Goal: Task Accomplishment & Management: Manage account settings

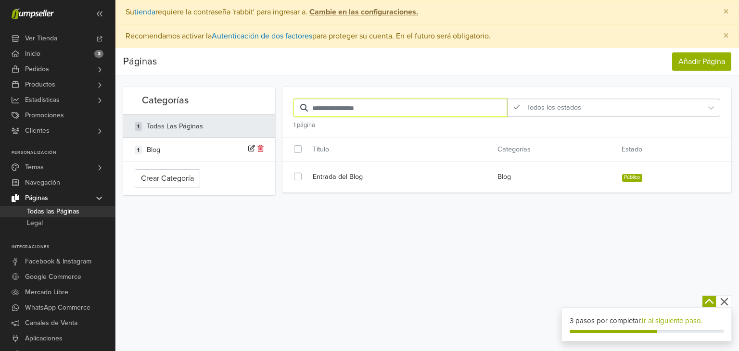
click at [357, 110] on input "text" at bounding box center [401, 108] width 214 height 18
click at [38, 115] on span "Promociones" at bounding box center [44, 115] width 39 height 15
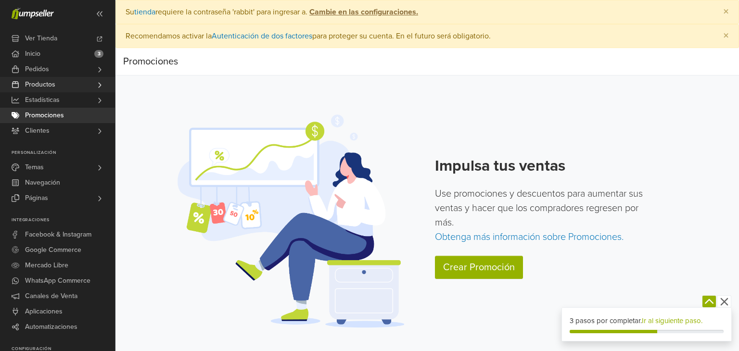
click at [50, 88] on span "Productos" at bounding box center [40, 84] width 30 height 15
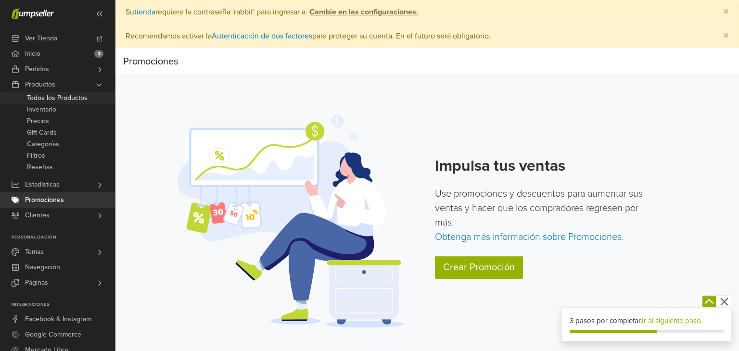
click at [50, 97] on span "Todos los Productos" at bounding box center [57, 98] width 61 height 12
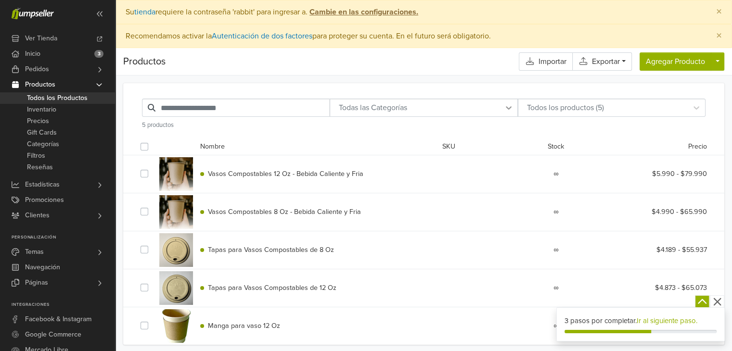
click at [509, 108] on icon at bounding box center [509, 107] width 6 height 3
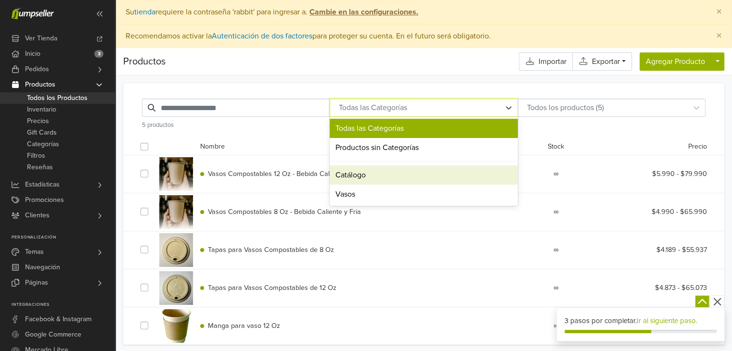
click at [449, 176] on div "Catálogo" at bounding box center [424, 175] width 188 height 19
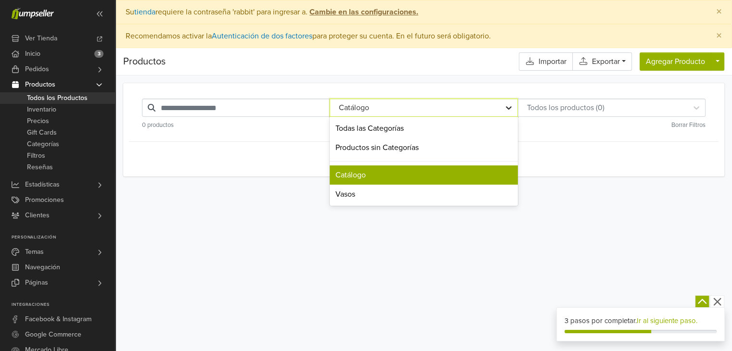
click at [508, 108] on icon at bounding box center [509, 108] width 10 height 10
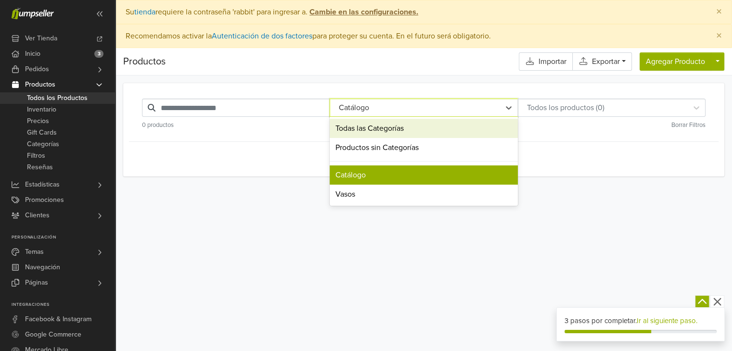
click at [441, 133] on div "Todas las Categorías" at bounding box center [424, 128] width 188 height 19
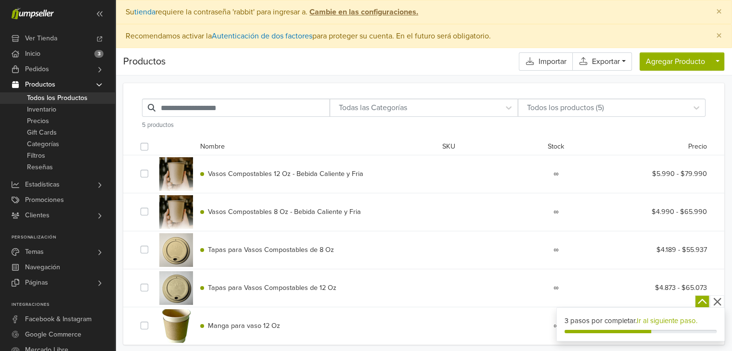
click at [52, 99] on span "Todos los Productos" at bounding box center [57, 98] width 61 height 12
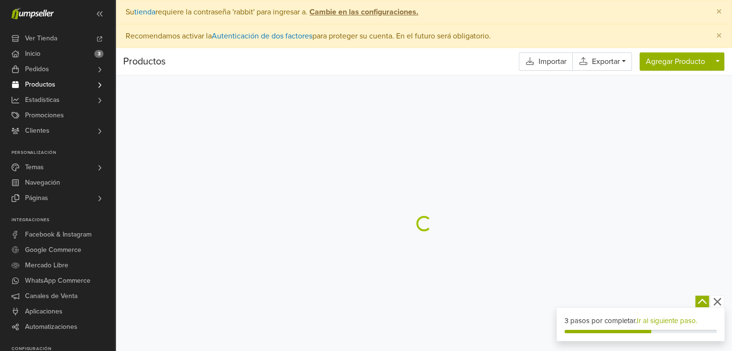
click at [98, 83] on icon at bounding box center [100, 85] width 8 height 8
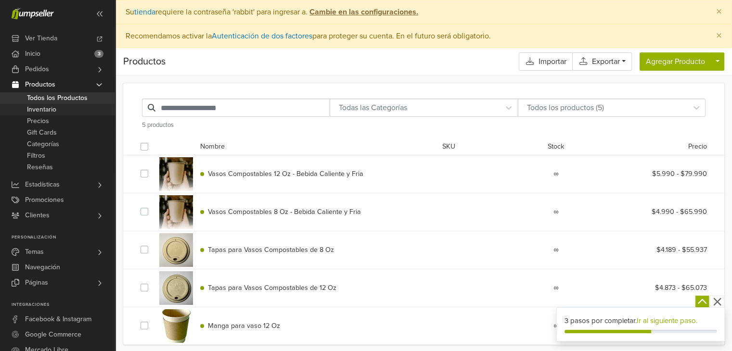
click at [46, 112] on span "Inventario" at bounding box center [41, 110] width 29 height 12
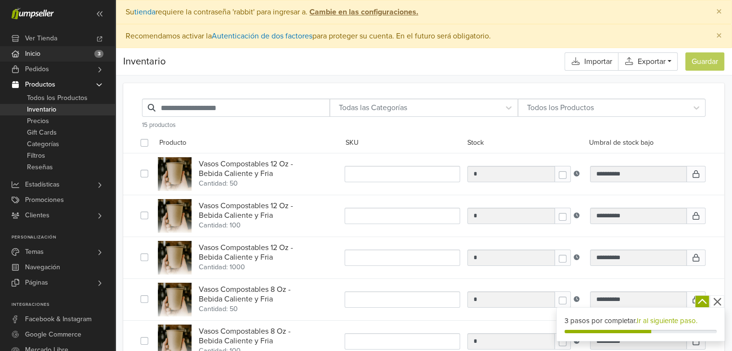
click at [33, 50] on span "Inicio" at bounding box center [32, 53] width 15 height 15
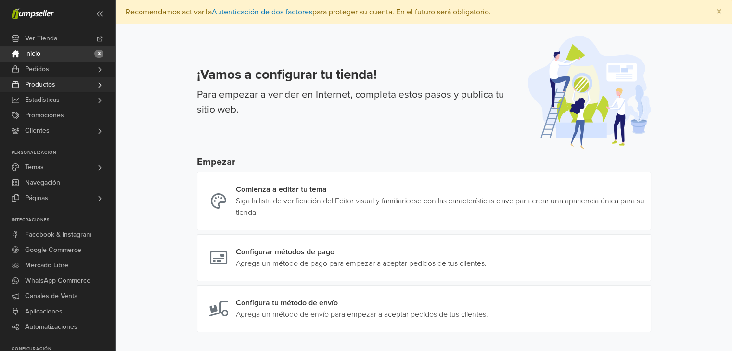
click at [35, 89] on span "Productos" at bounding box center [40, 84] width 30 height 15
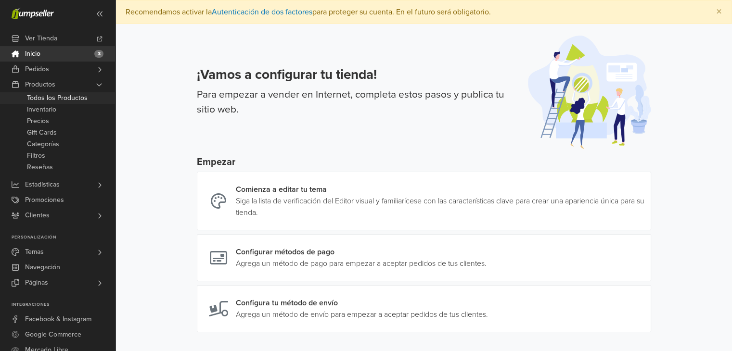
click at [45, 95] on span "Todos los Productos" at bounding box center [57, 98] width 61 height 12
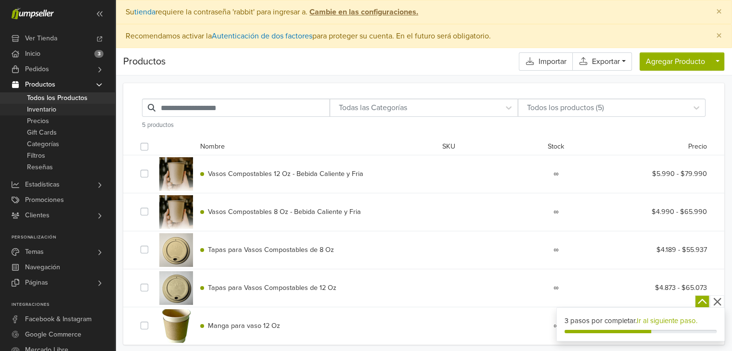
click at [43, 108] on span "Inventario" at bounding box center [41, 110] width 29 height 12
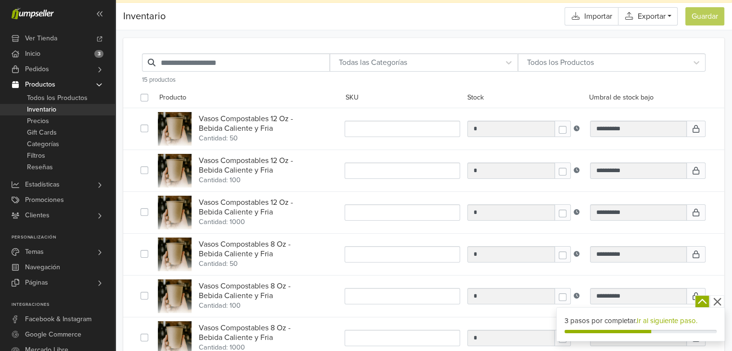
scroll to position [144, 0]
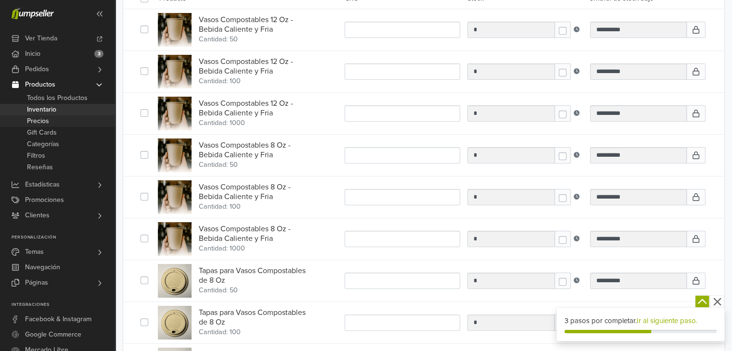
click at [31, 122] on span "Precios" at bounding box center [38, 122] width 22 height 12
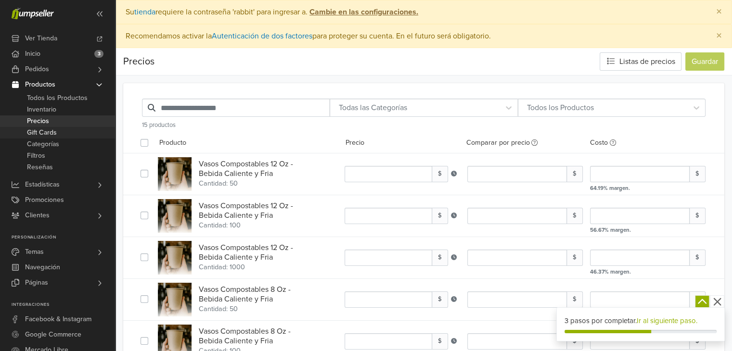
click at [46, 131] on span "Gift Cards" at bounding box center [42, 133] width 30 height 12
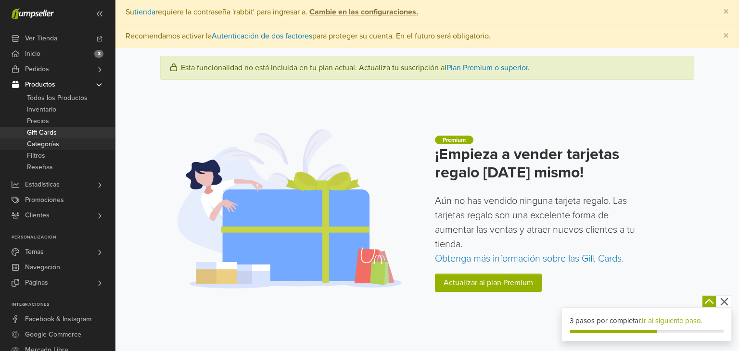
click at [48, 146] on span "Categorías" at bounding box center [43, 145] width 32 height 12
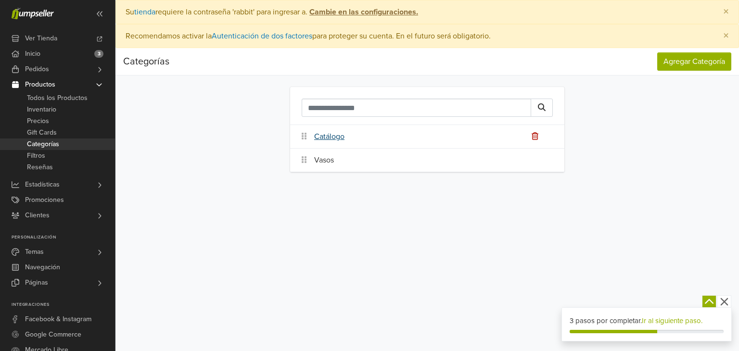
click at [333, 135] on link "Catálogo" at bounding box center [329, 137] width 30 height 12
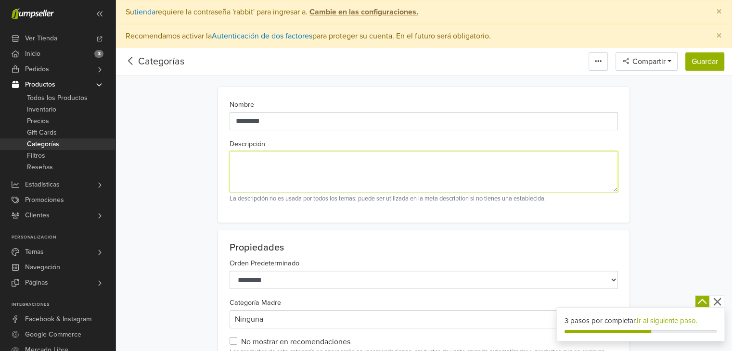
click at [279, 162] on textarea "Descripción" at bounding box center [424, 171] width 388 height 41
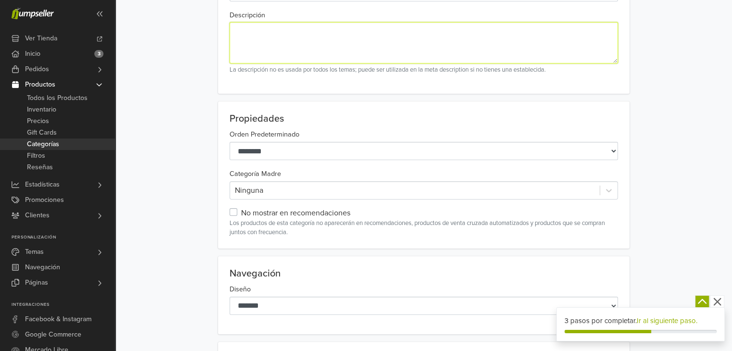
scroll to position [144, 0]
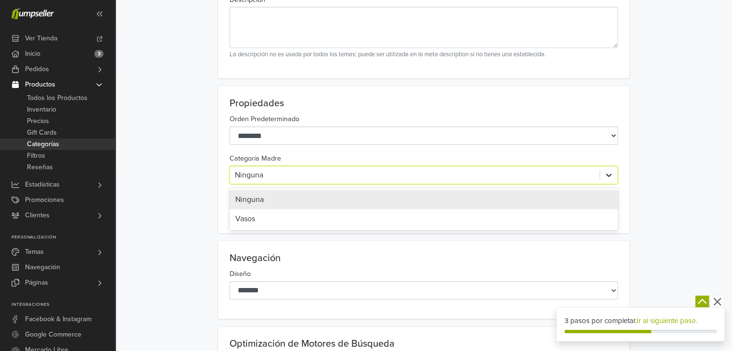
click at [610, 174] on icon at bounding box center [609, 175] width 6 height 3
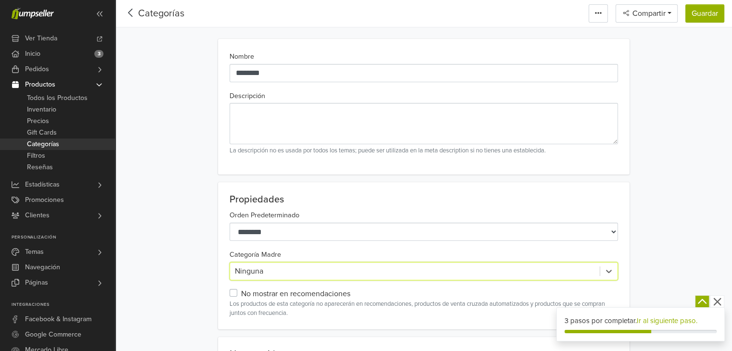
scroll to position [96, 0]
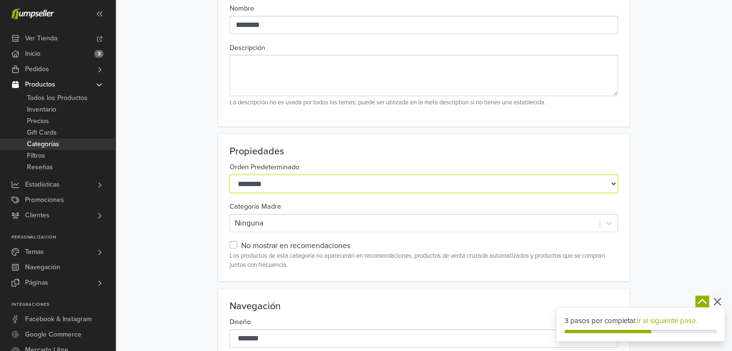
click at [616, 182] on select "**********" at bounding box center [424, 184] width 388 height 18
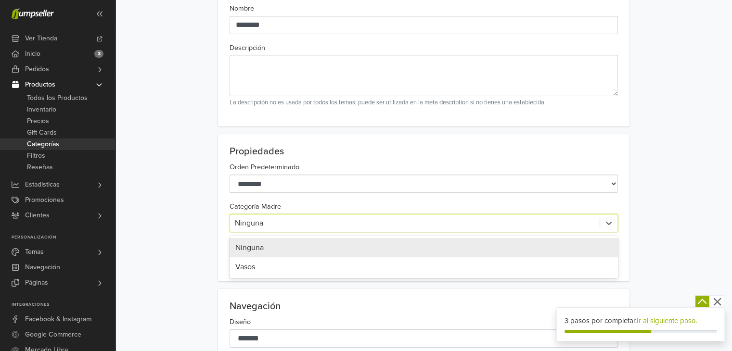
click at [305, 221] on div at bounding box center [415, 223] width 360 height 13
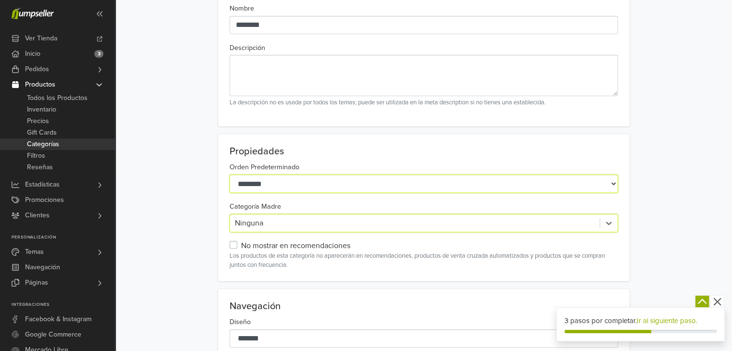
click at [604, 182] on select "**********" at bounding box center [424, 184] width 388 height 18
click at [603, 182] on select "**********" at bounding box center [424, 184] width 388 height 18
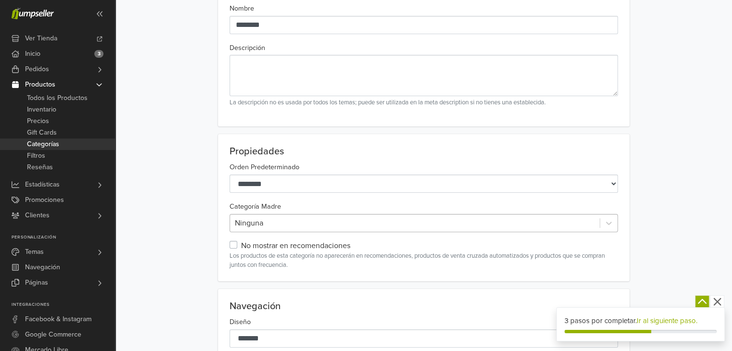
click at [281, 222] on div at bounding box center [415, 223] width 360 height 13
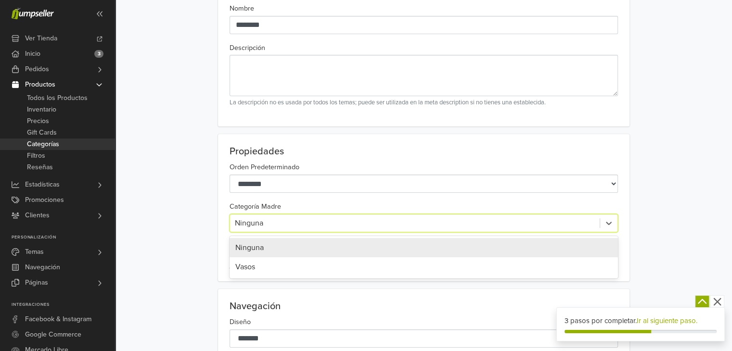
click at [281, 222] on div at bounding box center [415, 223] width 360 height 13
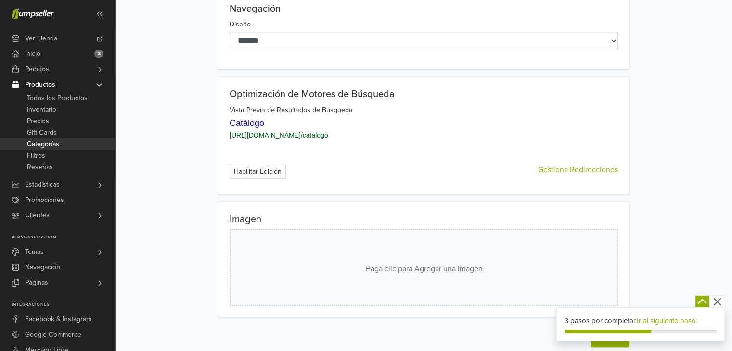
scroll to position [399, 0]
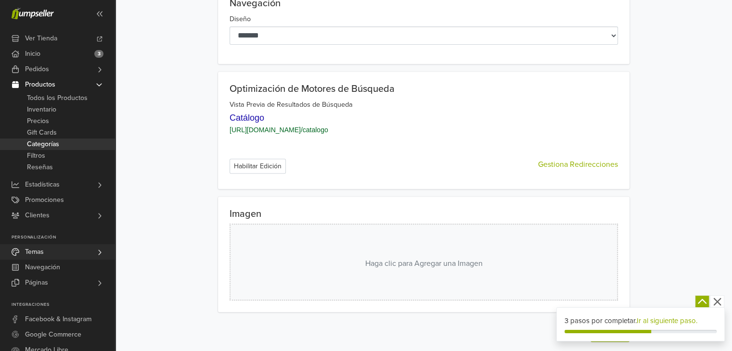
click at [25, 249] on link "Temas" at bounding box center [57, 251] width 115 height 15
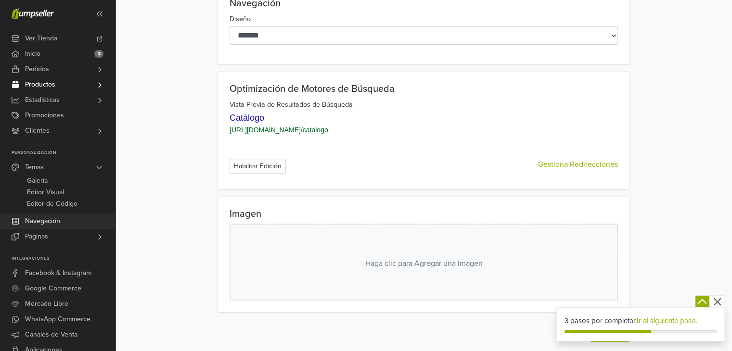
click at [38, 224] on span "Navegación" at bounding box center [42, 221] width 35 height 15
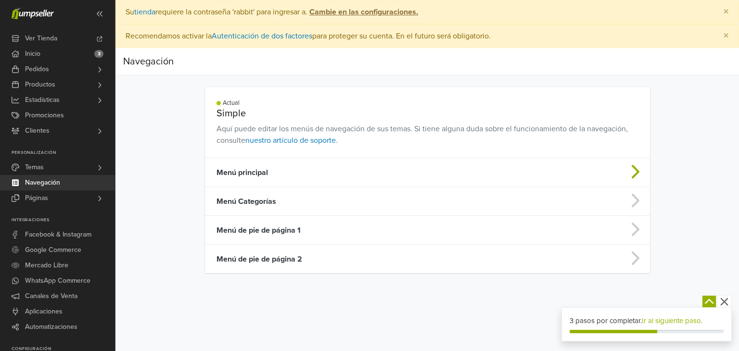
click at [248, 171] on td "Menú principal" at bounding box center [378, 172] width 347 height 29
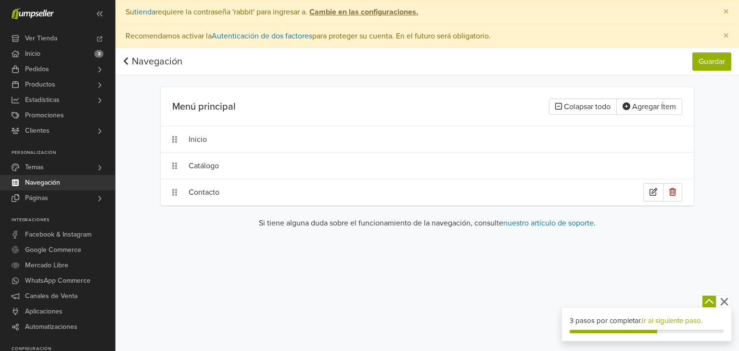
click at [212, 191] on div "Contacto" at bounding box center [416, 192] width 455 height 18
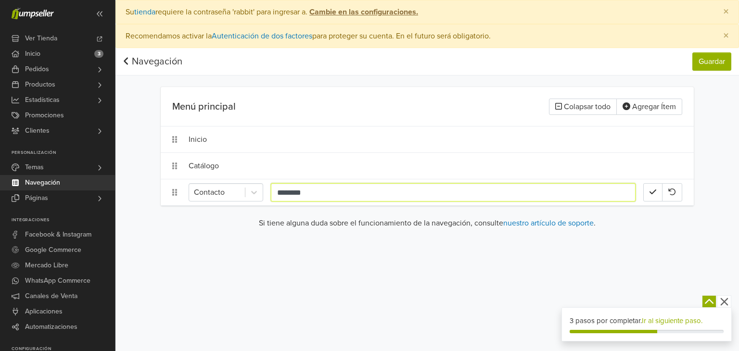
click at [514, 199] on input "********" at bounding box center [453, 192] width 365 height 18
click at [172, 192] on icon at bounding box center [174, 193] width 5 height 8
click at [175, 193] on icon at bounding box center [174, 193] width 5 height 8
click at [198, 230] on div "Si tiene alguna duda sobre el funcionamiento de la navegación, consulte nuestro…" at bounding box center [427, 227] width 533 height 19
click at [192, 139] on div "Inicio" at bounding box center [416, 139] width 455 height 18
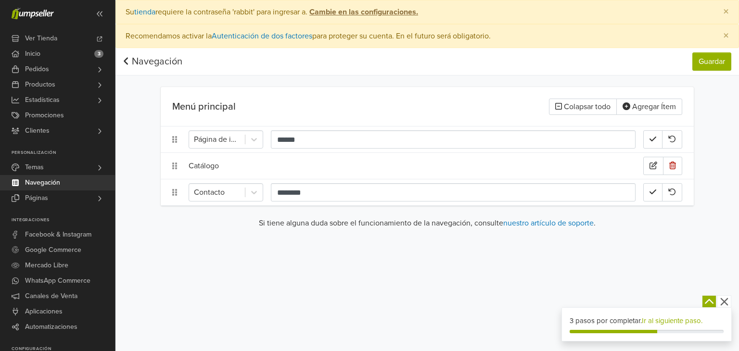
click at [209, 164] on div "Catálogo" at bounding box center [416, 166] width 455 height 18
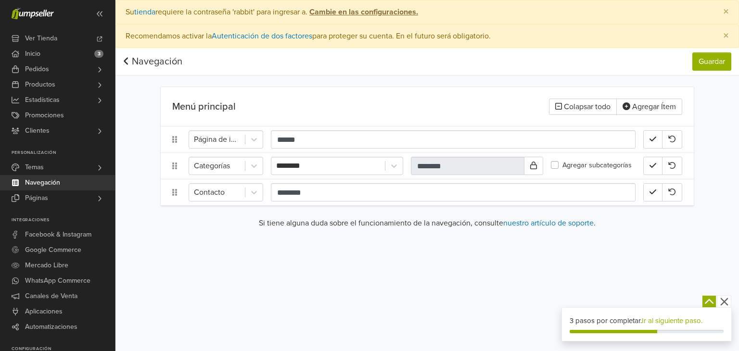
click at [443, 264] on div "Preferencias Suscripción Salir × Su tienda requiere la contraseña 'rabbit' para…" at bounding box center [428, 175] width 624 height 351
click at [128, 61] on icon at bounding box center [126, 61] width 6 height 10
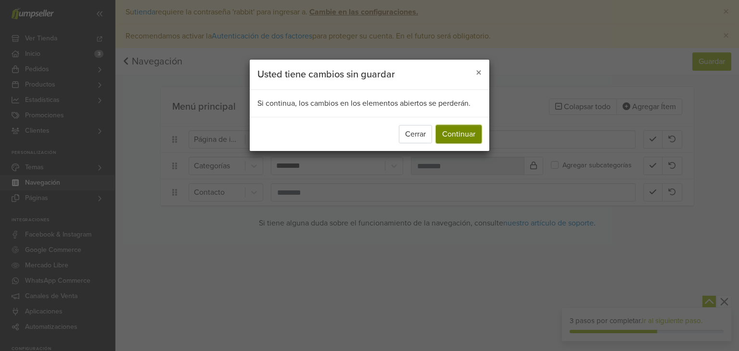
click at [456, 135] on button "Continuar" at bounding box center [459, 134] width 46 height 18
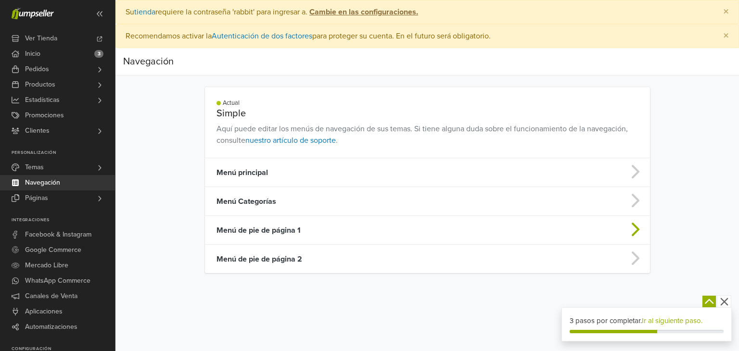
click at [289, 229] on td "Menú de pie de página 1" at bounding box center [378, 230] width 347 height 29
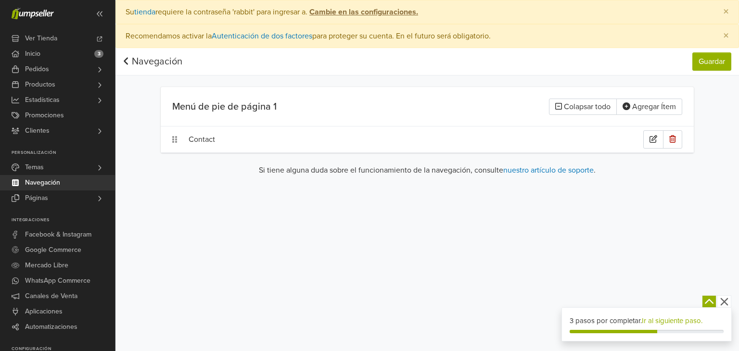
click at [175, 143] on div "Contact" at bounding box center [427, 140] width 533 height 26
click at [177, 138] on icon at bounding box center [174, 139] width 5 height 7
click at [211, 137] on div "Contact" at bounding box center [416, 139] width 455 height 18
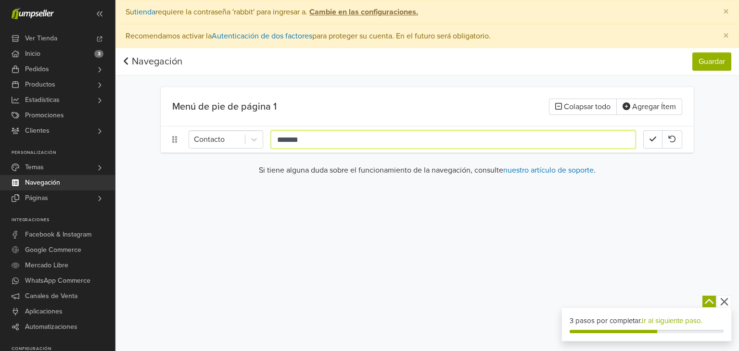
click at [307, 137] on input "*******" at bounding box center [453, 139] width 365 height 18
type input "********"
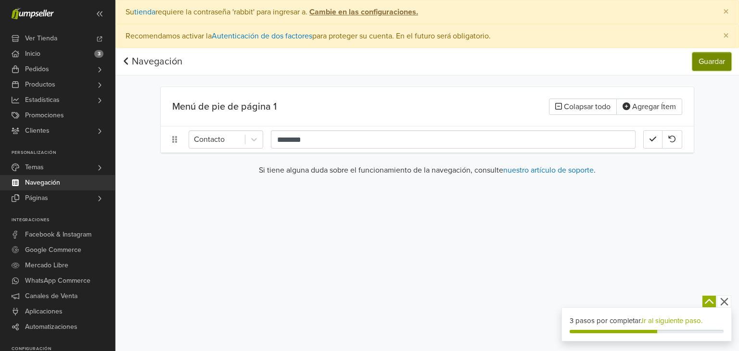
click at [718, 60] on button "Guardar" at bounding box center [712, 61] width 39 height 18
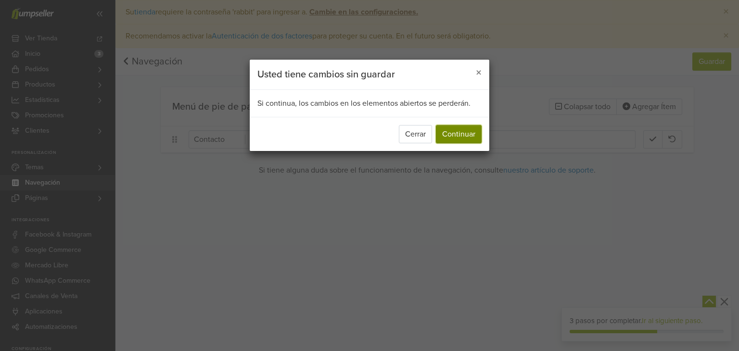
click at [472, 135] on button "Continuar" at bounding box center [459, 134] width 46 height 18
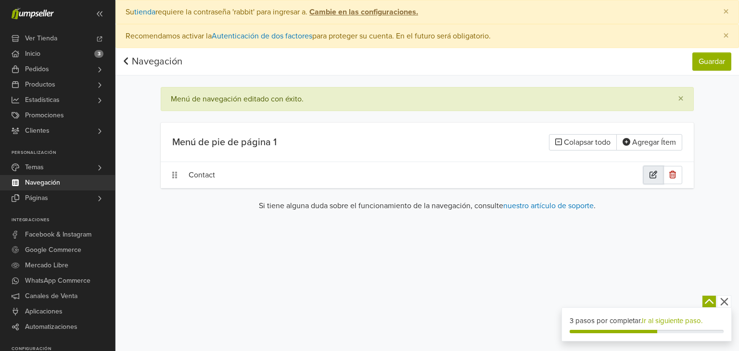
click at [653, 175] on icon "button" at bounding box center [654, 175] width 8 height 8
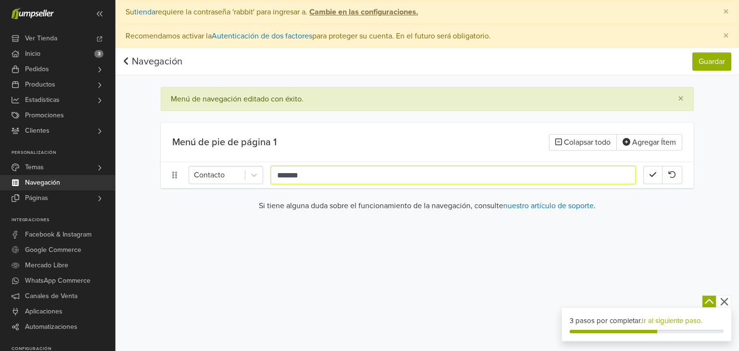
click at [308, 175] on input "*******" at bounding box center [453, 175] width 365 height 18
type input "********"
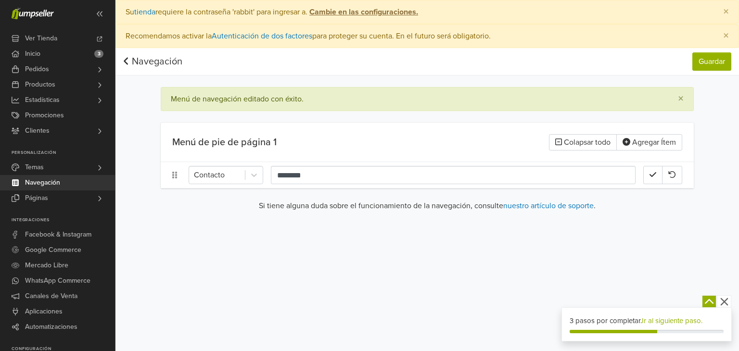
click at [345, 250] on div "Preferencias Suscripción Salir × Su tienda requiere la contraseña 'rabbit' para…" at bounding box center [428, 175] width 624 height 351
click at [707, 61] on button "Guardar" at bounding box center [712, 61] width 39 height 18
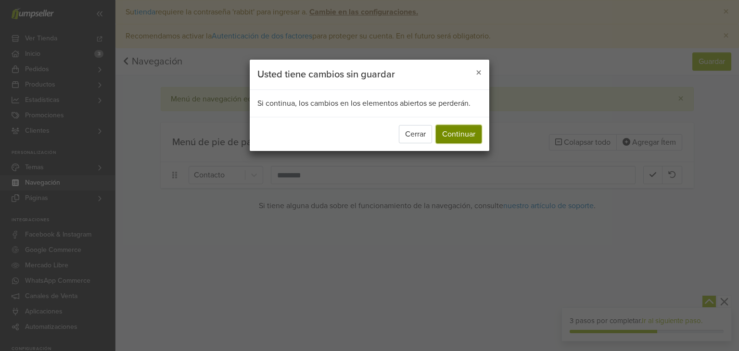
click at [473, 135] on button "Continuar" at bounding box center [459, 134] width 46 height 18
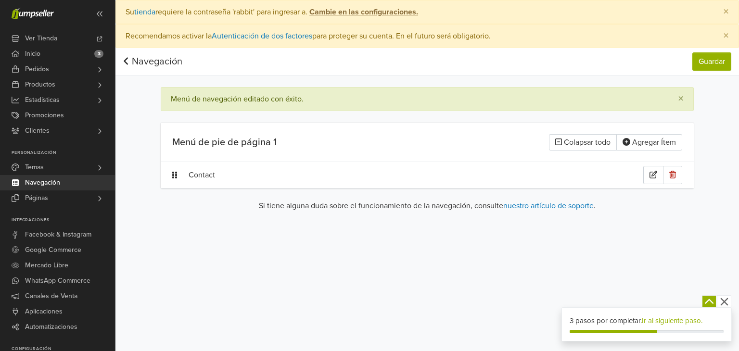
click at [177, 175] on icon at bounding box center [174, 175] width 5 height 7
click at [200, 175] on div "Contact" at bounding box center [416, 175] width 455 height 18
click at [252, 175] on icon at bounding box center [254, 175] width 10 height 10
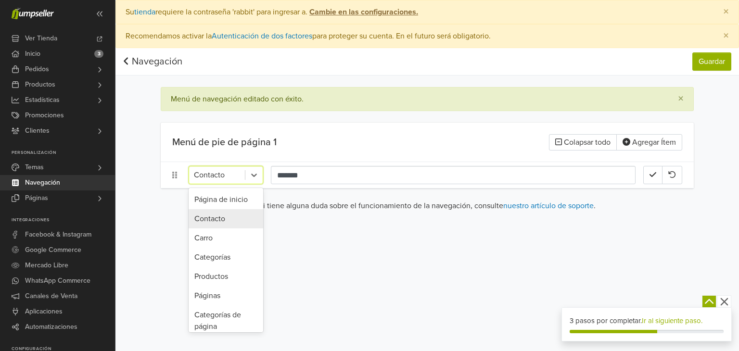
click at [208, 218] on div "Contacto" at bounding box center [226, 218] width 75 height 19
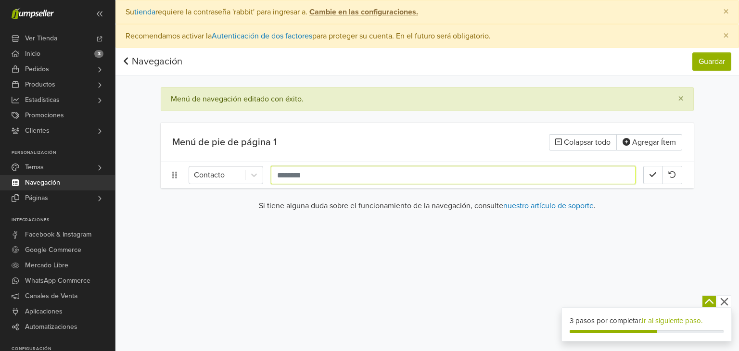
click at [310, 175] on input "text" at bounding box center [453, 175] width 365 height 18
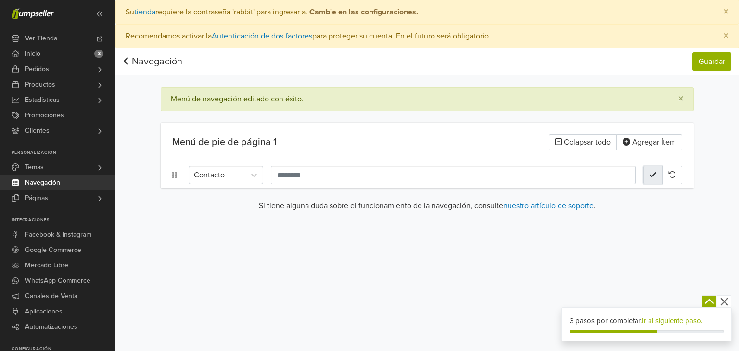
click at [656, 174] on icon "button" at bounding box center [653, 175] width 7 height 8
click at [703, 60] on button "Guardar" at bounding box center [712, 61] width 39 height 18
click at [48, 39] on span "Ver Tienda" at bounding box center [41, 38] width 32 height 15
click at [38, 169] on span "Temas" at bounding box center [34, 167] width 19 height 15
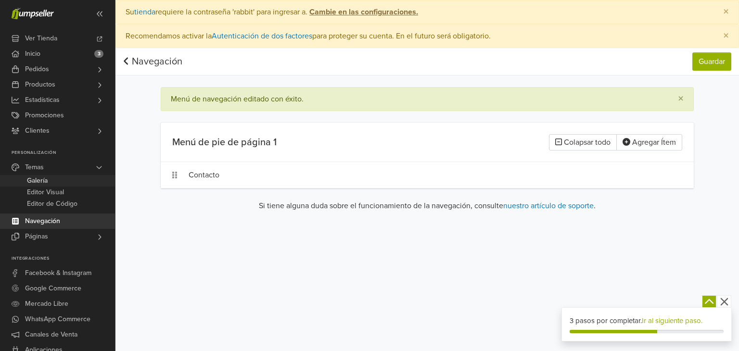
click at [38, 180] on span "Galería" at bounding box center [37, 181] width 21 height 12
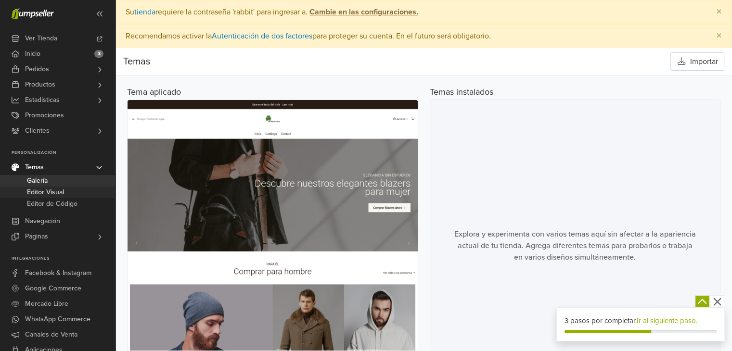
click at [54, 195] on span "Editor Visual" at bounding box center [45, 193] width 37 height 12
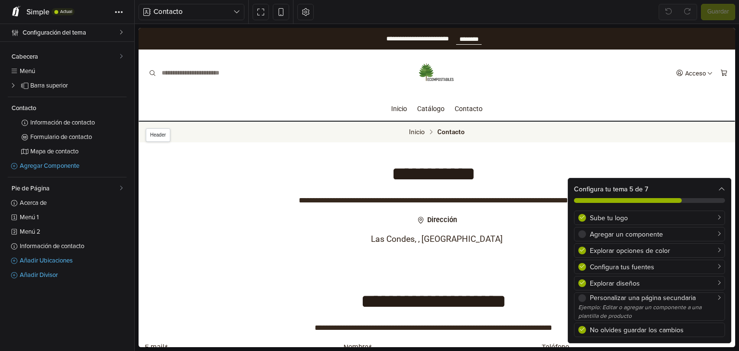
click at [429, 74] on img at bounding box center [437, 73] width 38 height 24
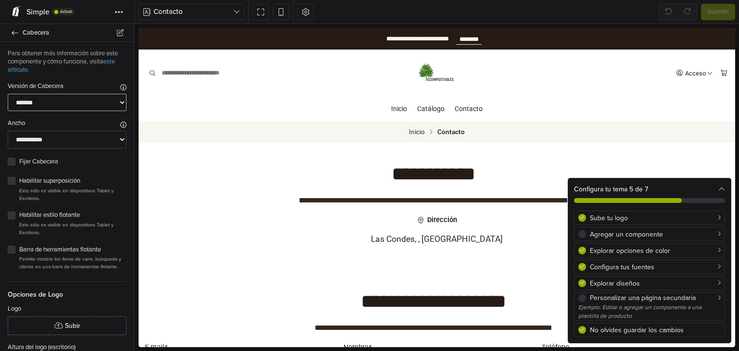
click at [115, 102] on select "******* ****** ******* ***** **** *******" at bounding box center [67, 103] width 119 height 18
click at [116, 140] on select "**********" at bounding box center [67, 140] width 119 height 18
click at [15, 29] on link "Cabecera" at bounding box center [67, 33] width 134 height 18
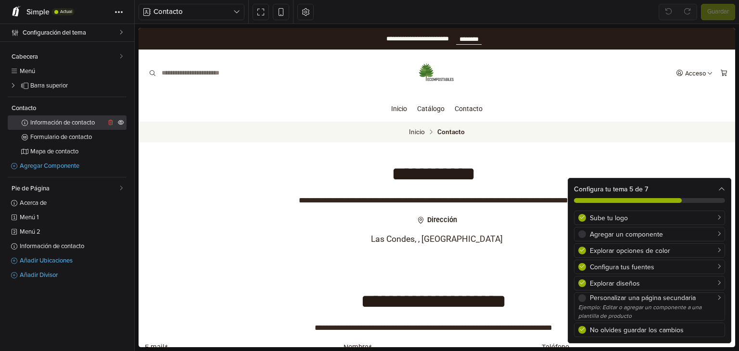
click at [46, 118] on link "Información de contacto" at bounding box center [67, 123] width 119 height 14
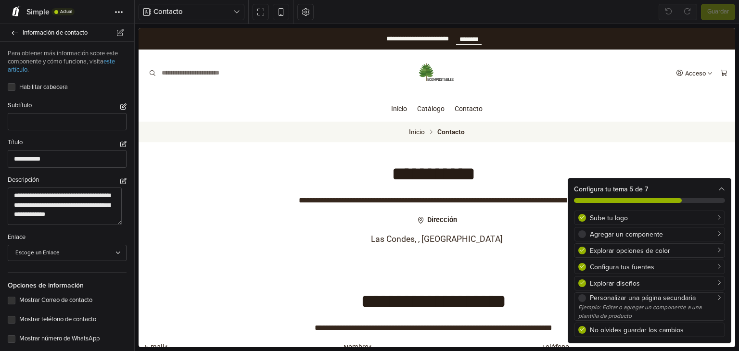
click at [722, 186] on icon at bounding box center [722, 189] width 7 height 7
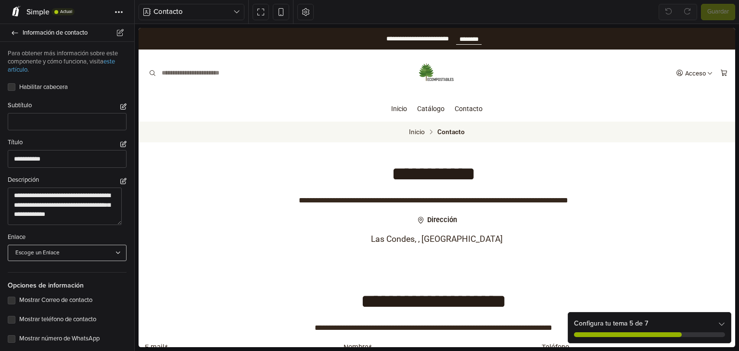
click at [103, 255] on div "Escoge un Enlace" at bounding box center [62, 253] width 94 height 9
click at [62, 287] on span "Contacto" at bounding box center [73, 287] width 100 height 9
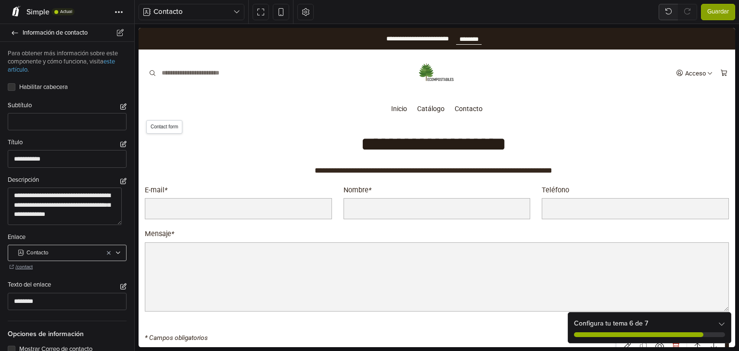
scroll to position [167, 0]
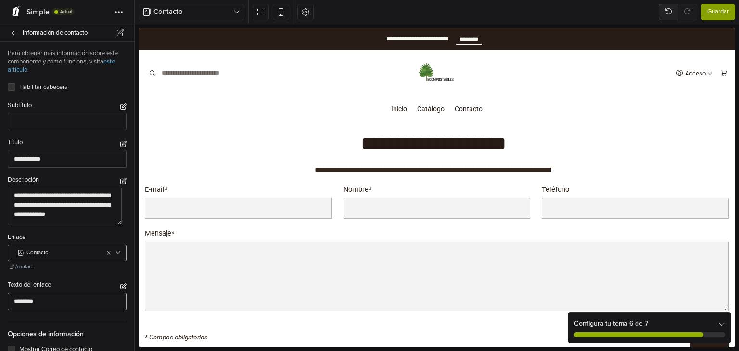
click at [62, 301] on input "********" at bounding box center [67, 302] width 119 height 18
click at [118, 12] on span at bounding box center [119, 12] width 9 height 3
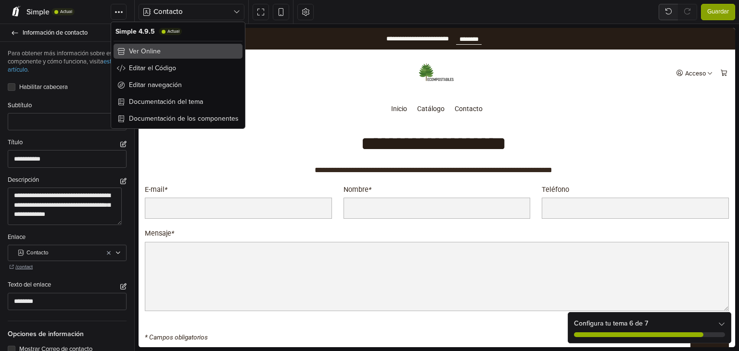
click at [156, 51] on span "Ver Online" at bounding box center [145, 51] width 32 height 10
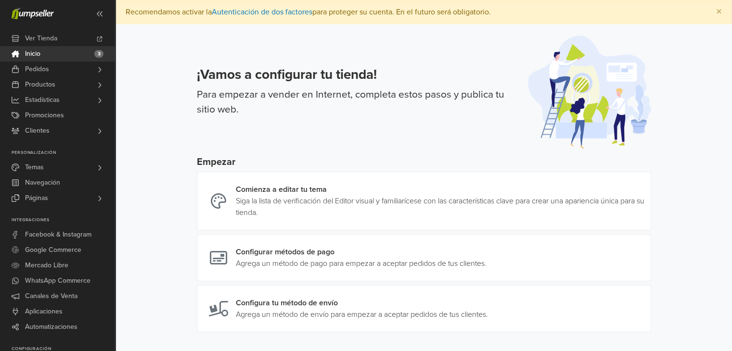
click at [49, 53] on link "Inicio 3" at bounding box center [57, 53] width 115 height 15
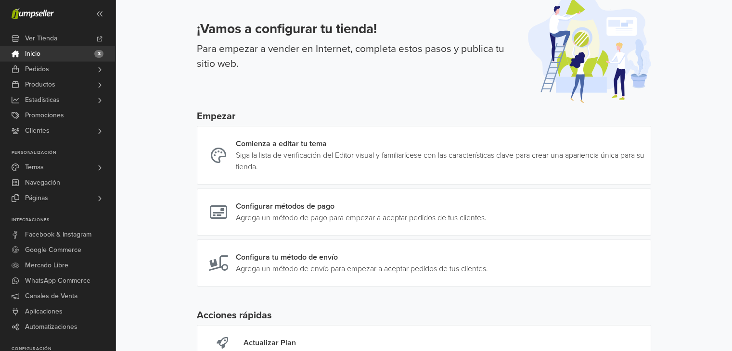
scroll to position [122, 0]
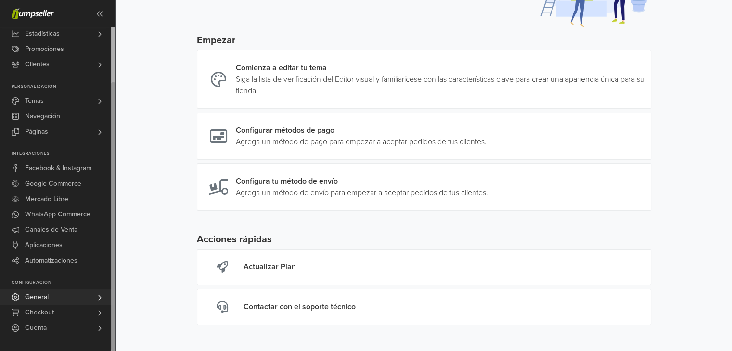
click at [48, 294] on span "General" at bounding box center [37, 297] width 24 height 15
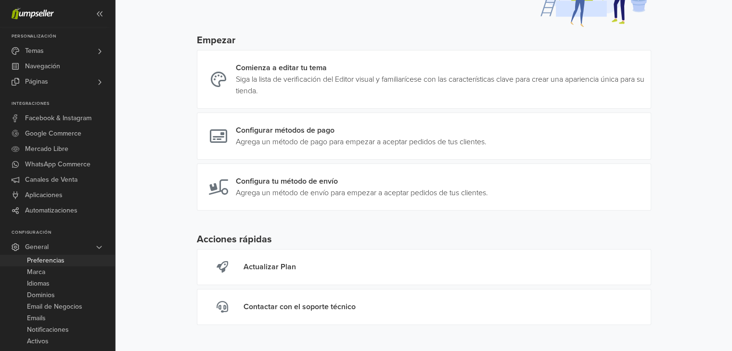
click at [42, 260] on span "Preferencias" at bounding box center [46, 261] width 38 height 12
